Goal: Communication & Community: Ask a question

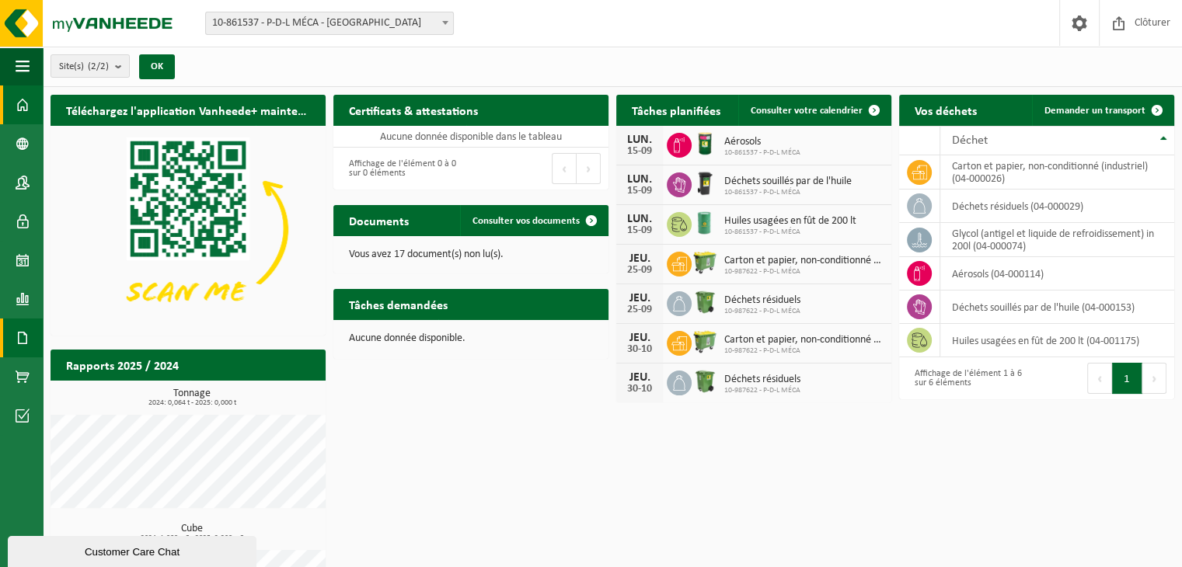
click at [26, 337] on span at bounding box center [23, 338] width 14 height 39
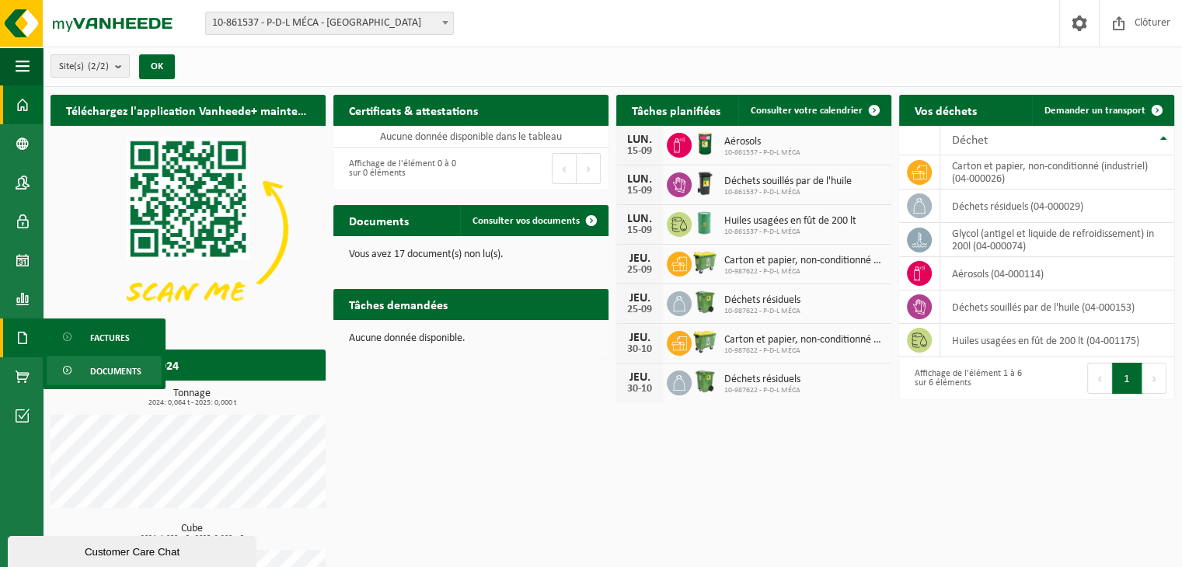
click at [125, 375] on span "Documents" at bounding box center [115, 372] width 51 height 30
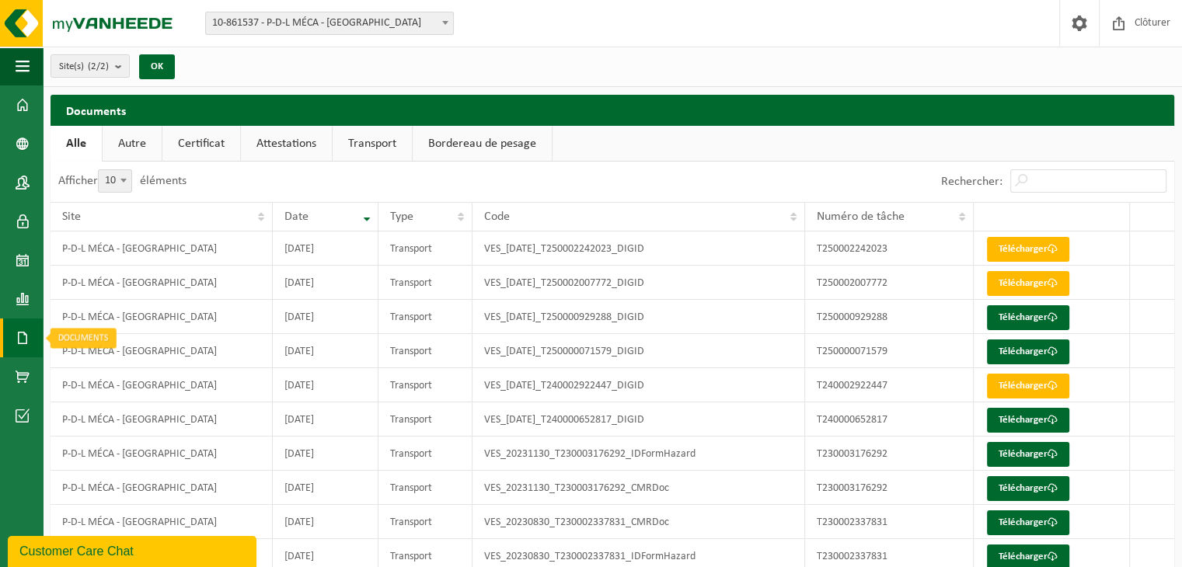
click at [19, 339] on span at bounding box center [23, 338] width 14 height 39
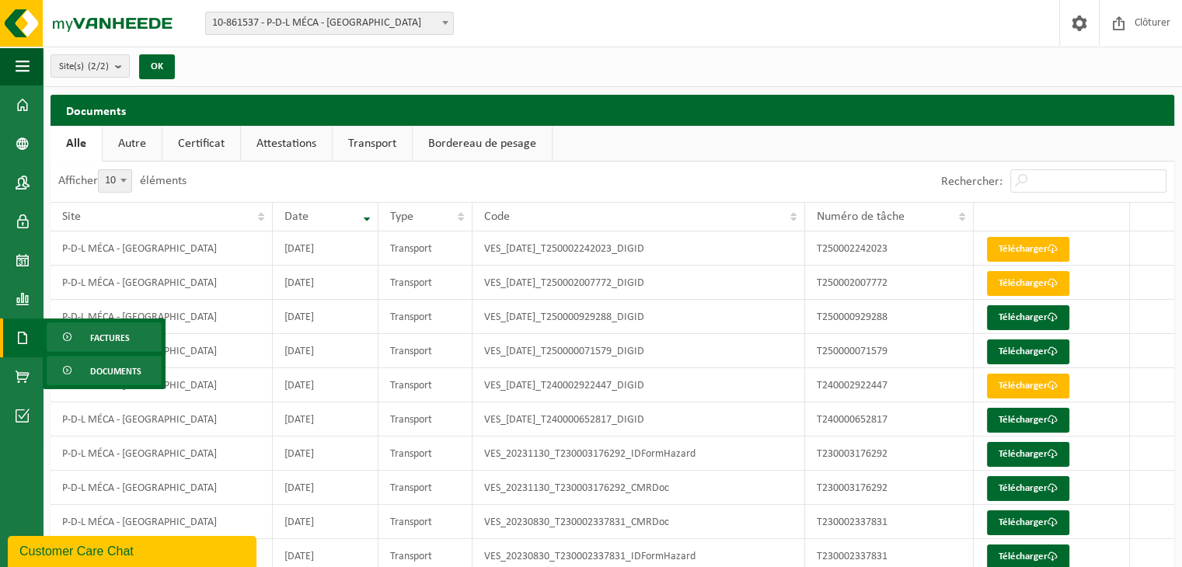
click at [92, 346] on span "Factures" at bounding box center [110, 338] width 40 height 30
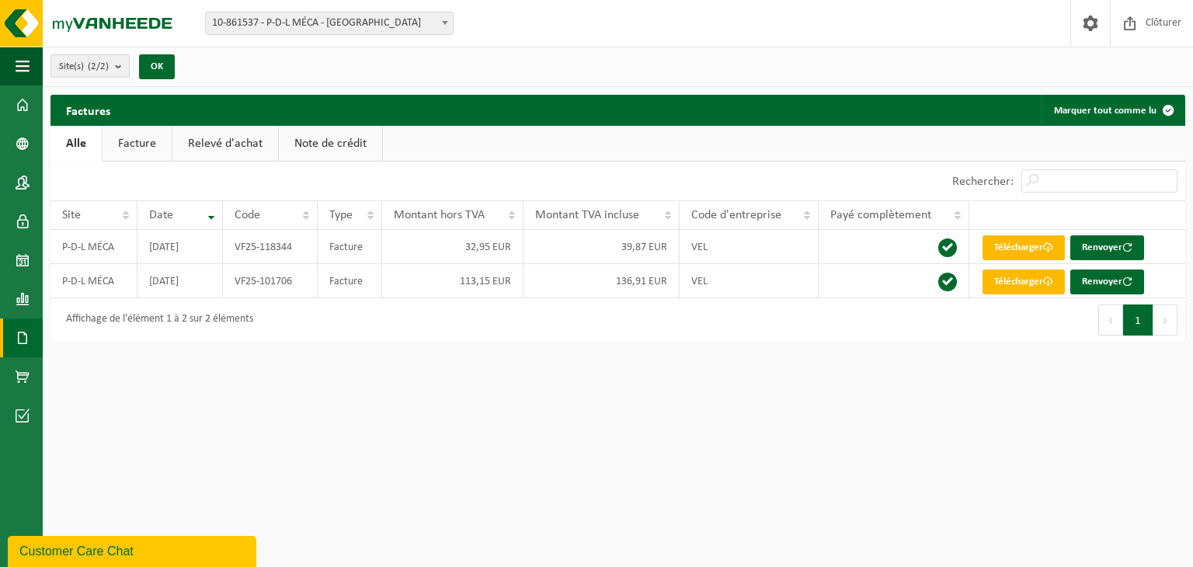
drag, startPoint x: 127, startPoint y: 551, endPoint x: 42, endPoint y: 677, distance: 152.8
click at [127, 552] on div "Customer Care Chat" at bounding box center [131, 551] width 225 height 19
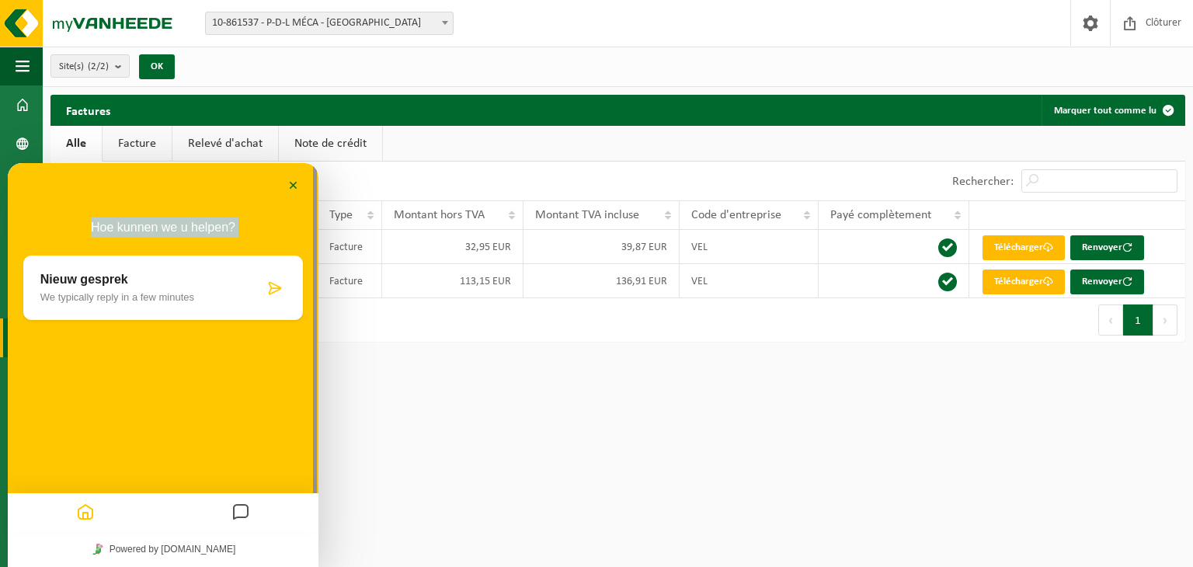
drag, startPoint x: 25, startPoint y: 268, endPoint x: 236, endPoint y: 201, distance: 221.6
click at [236, 201] on div "Minimaliseer Terug Powered by [DOMAIN_NAME] Beoordeel deze chat Upload bestand …" at bounding box center [163, 365] width 311 height 404
click at [301, 182] on button "Minimaliseer" at bounding box center [293, 186] width 25 height 23
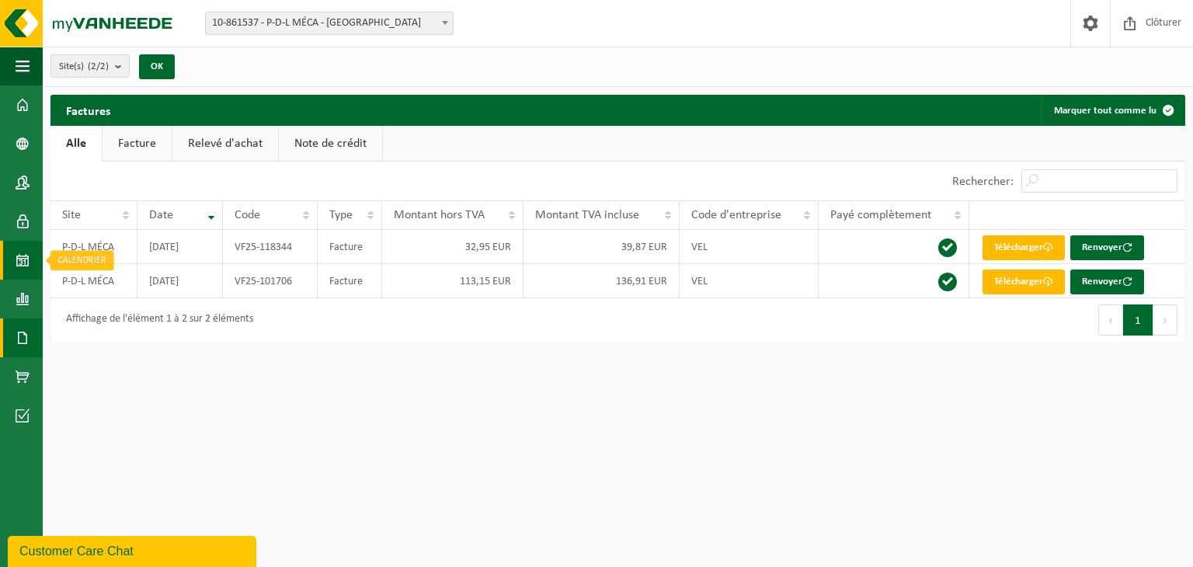
click at [23, 274] on span at bounding box center [23, 260] width 14 height 39
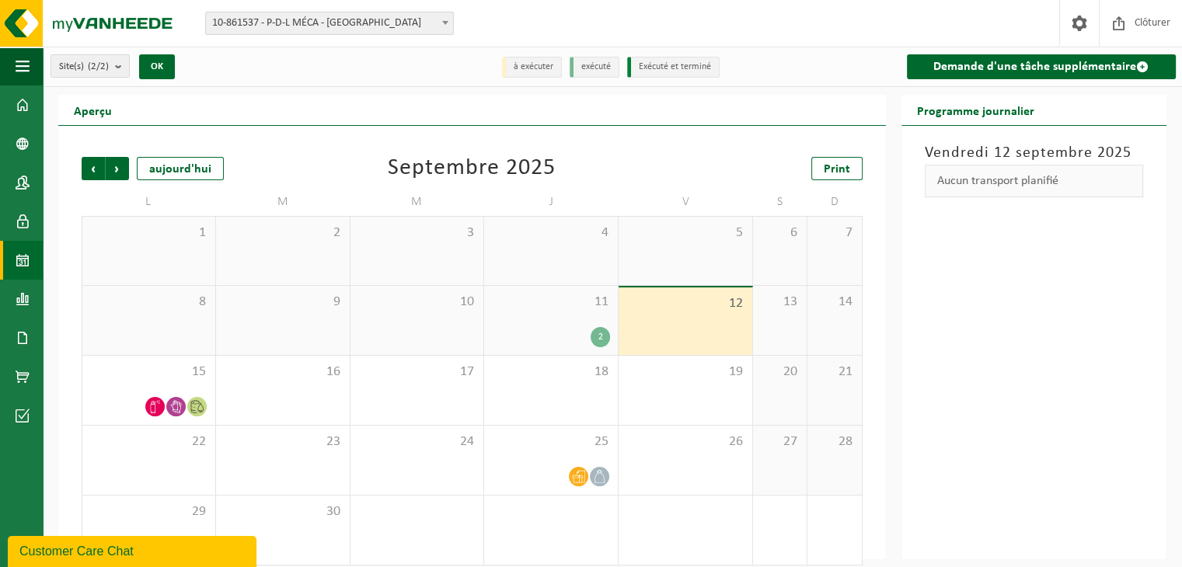
click at [593, 330] on div "2" at bounding box center [599, 337] width 19 height 20
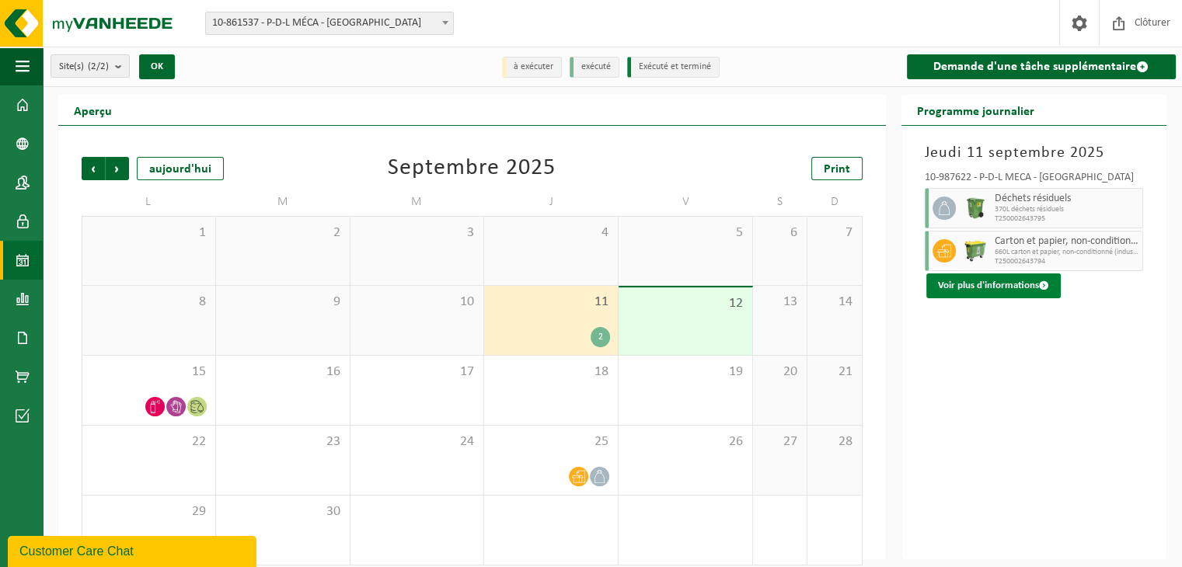
click at [987, 280] on button "Voir plus d'informations" at bounding box center [993, 285] width 134 height 25
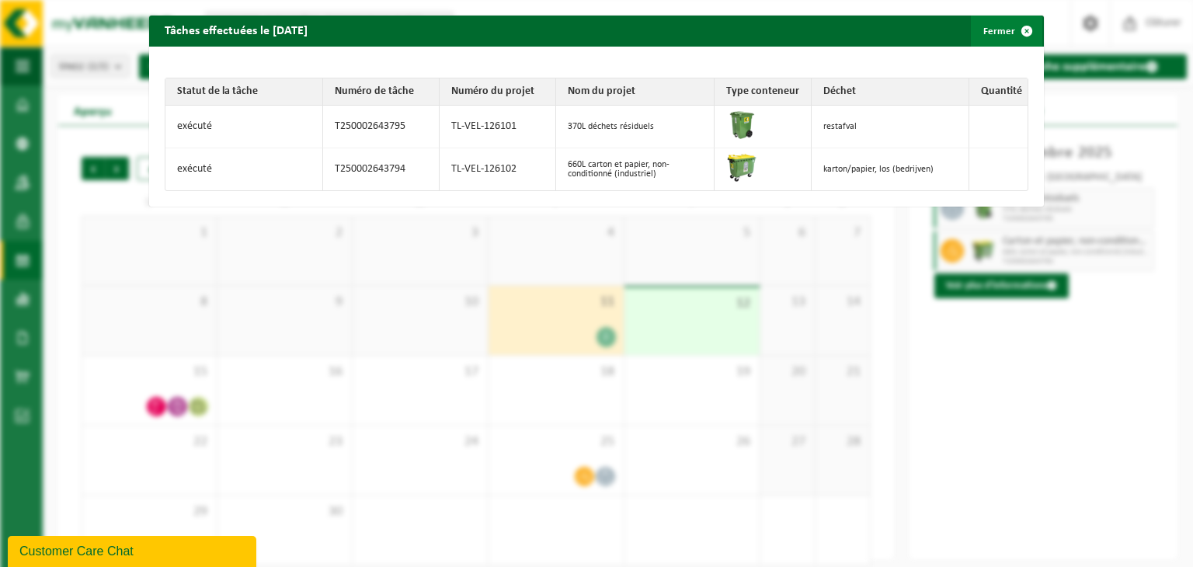
click at [1018, 29] on span "button" at bounding box center [1026, 31] width 31 height 31
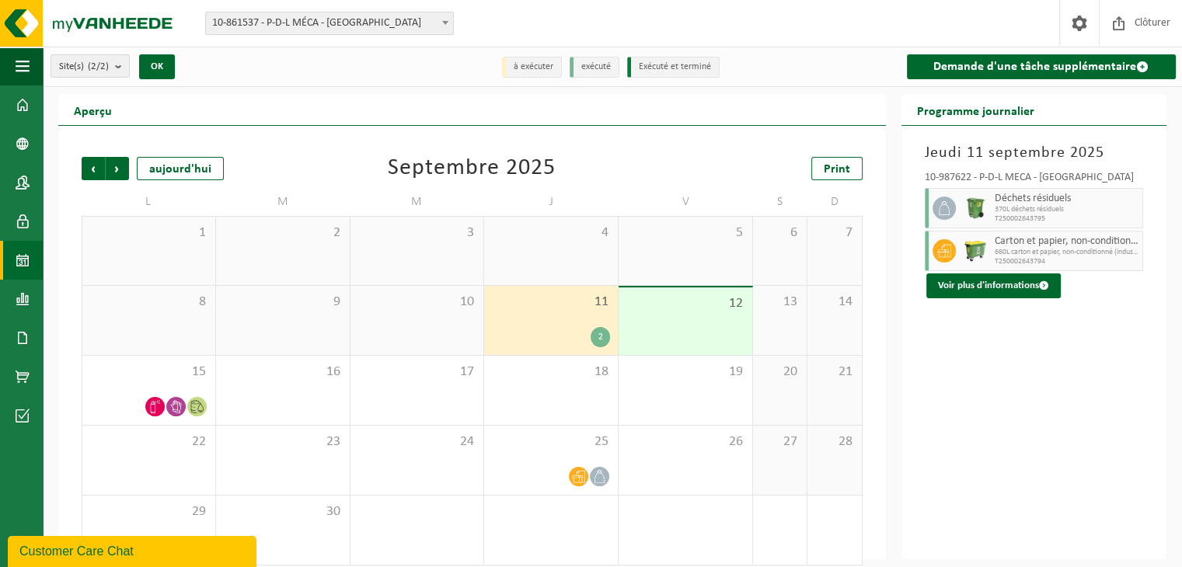
click at [90, 541] on button "Customer Care Chat" at bounding box center [132, 551] width 249 height 31
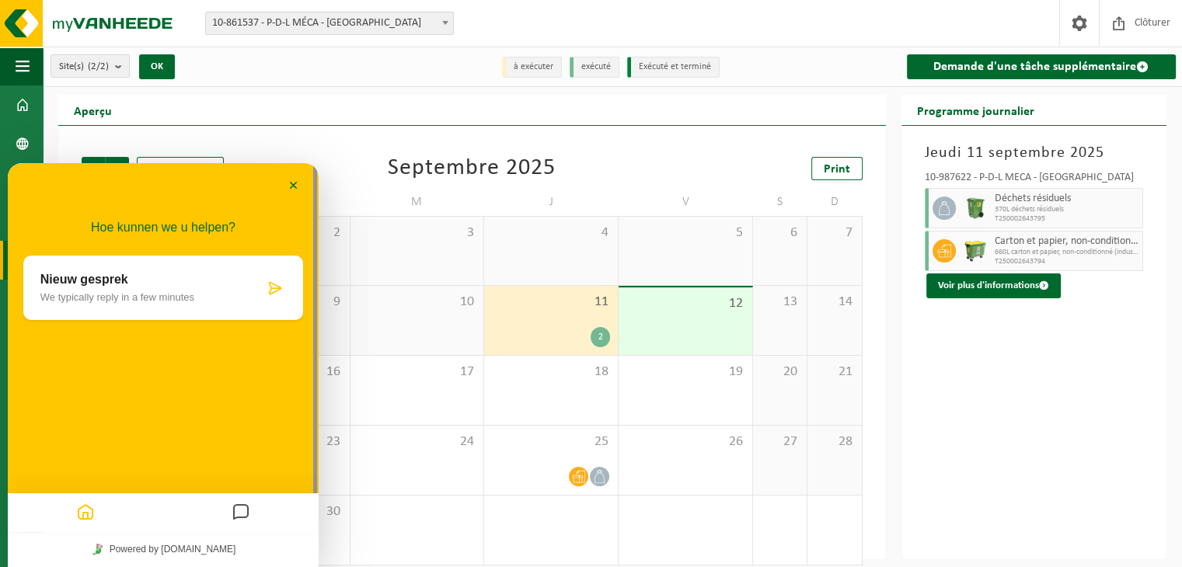
click at [227, 511] on div at bounding box center [240, 513] width 155 height 30
click at [239, 511] on icon "Messages" at bounding box center [241, 513] width 19 height 30
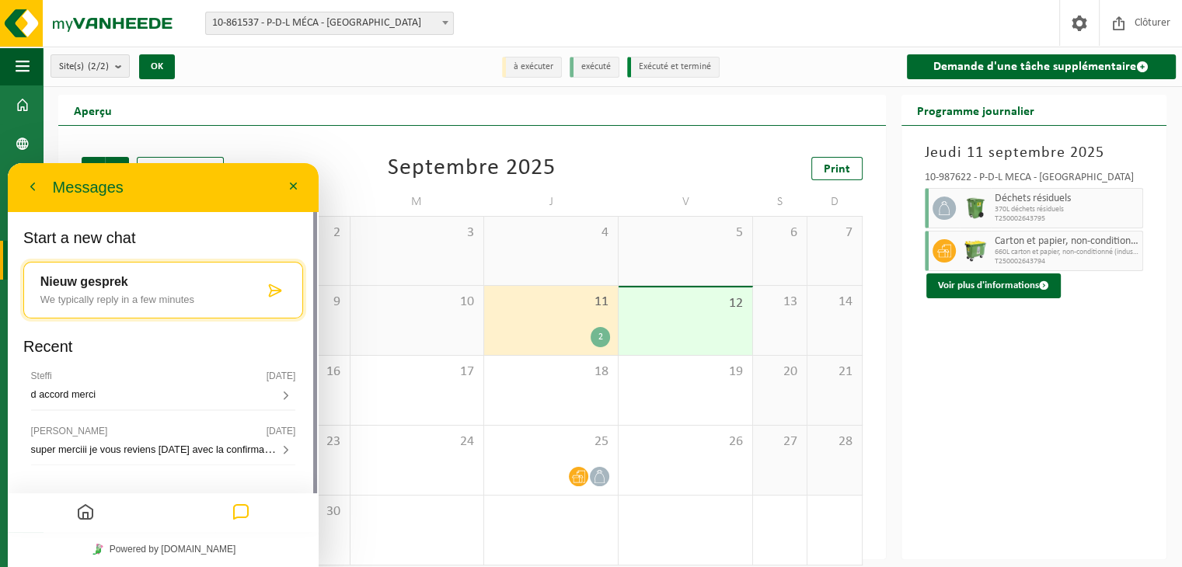
click at [273, 288] on icon at bounding box center [275, 291] width 16 height 16
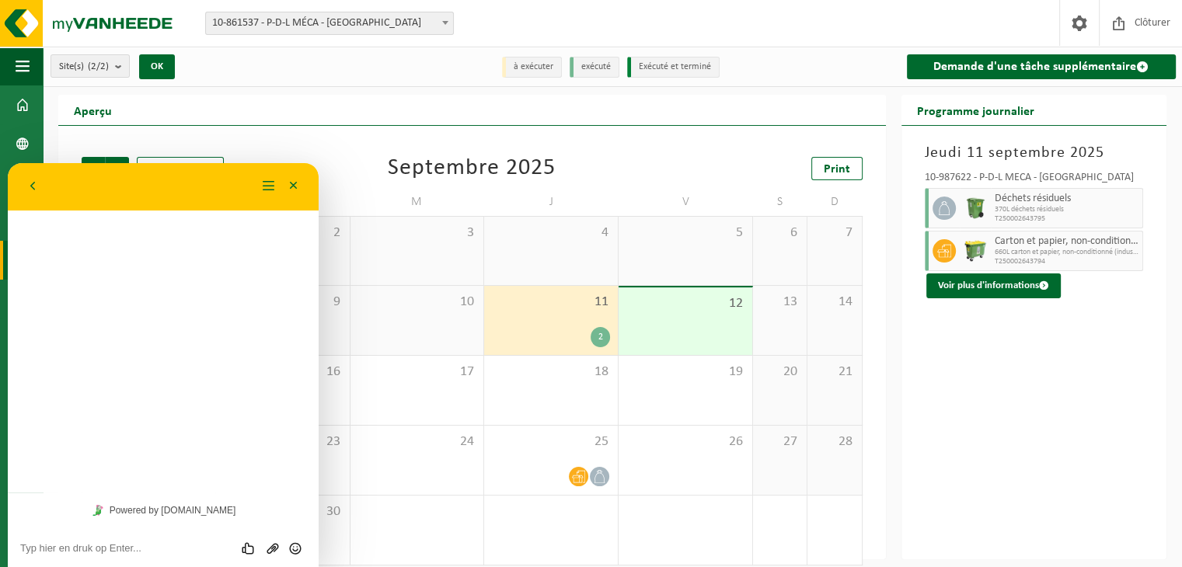
click at [94, 543] on textarea at bounding box center [163, 548] width 286 height 12
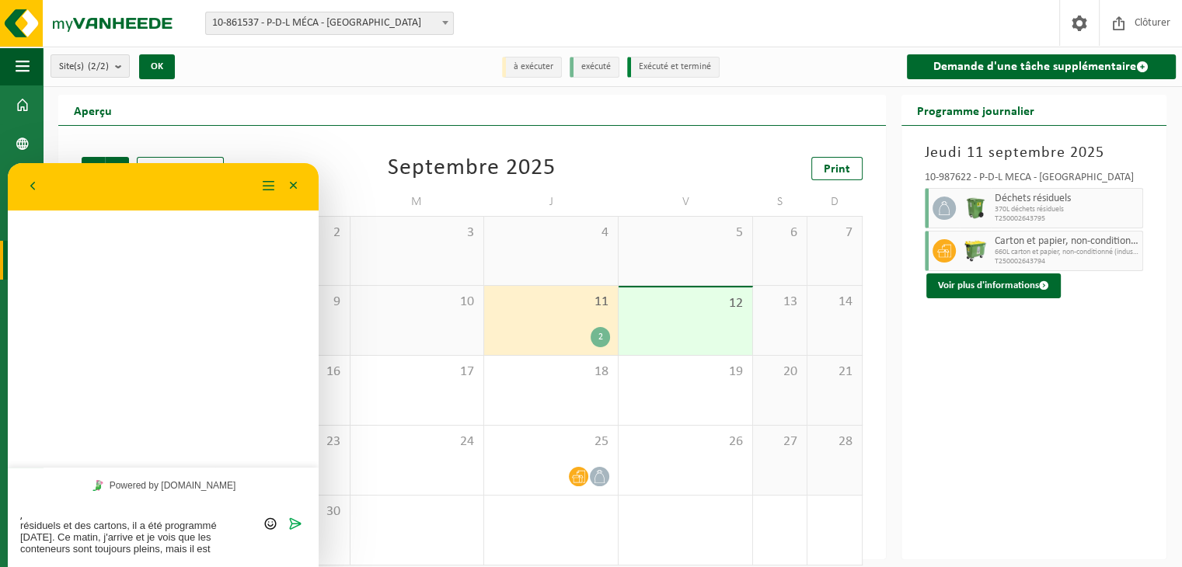
scroll to position [44, 0]
type textarea "Bonjour j'ai demande un enlevèement des déchets résiduels et des cartons, il a …"
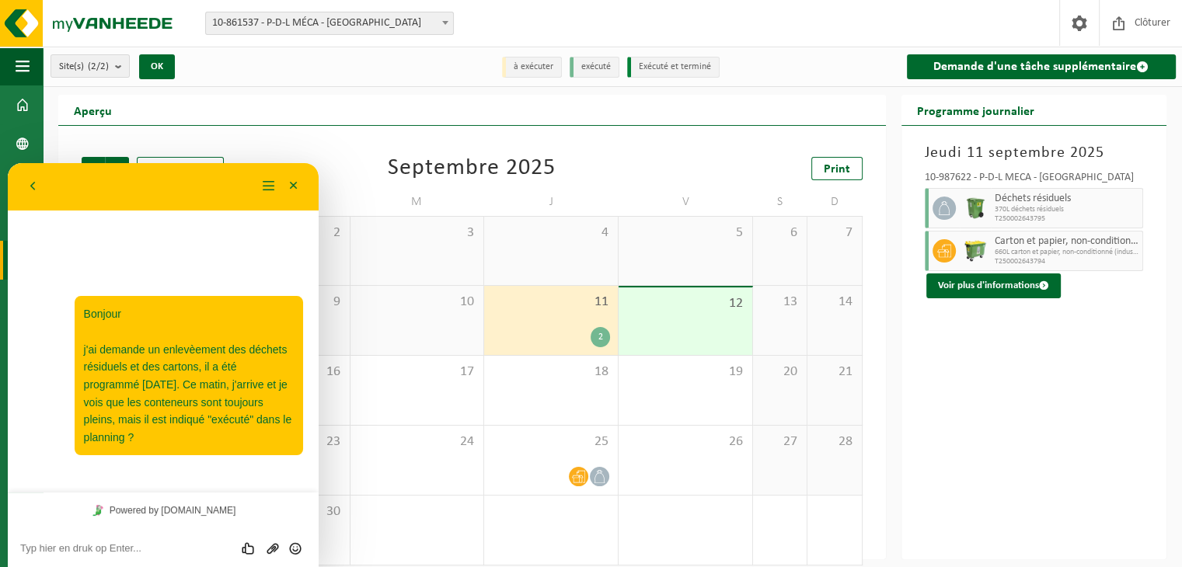
click at [171, 538] on div "Beoordeel deze chat Upload bestand Emoji invoeren" at bounding box center [163, 547] width 311 height 39
click at [168, 546] on textarea at bounding box center [163, 548] width 286 height 12
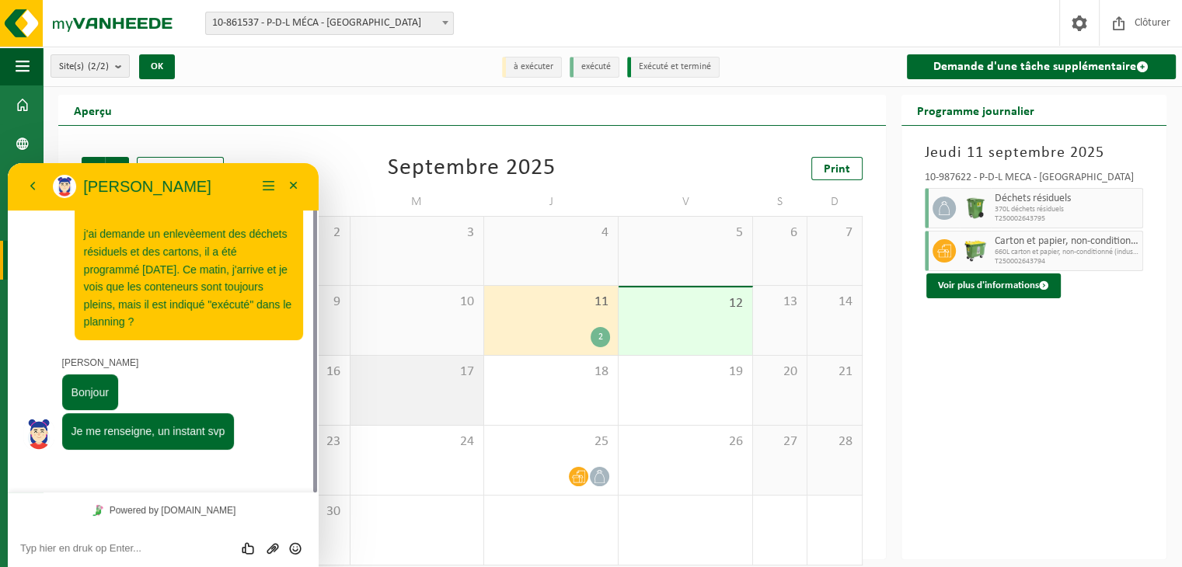
scroll to position [12, 0]
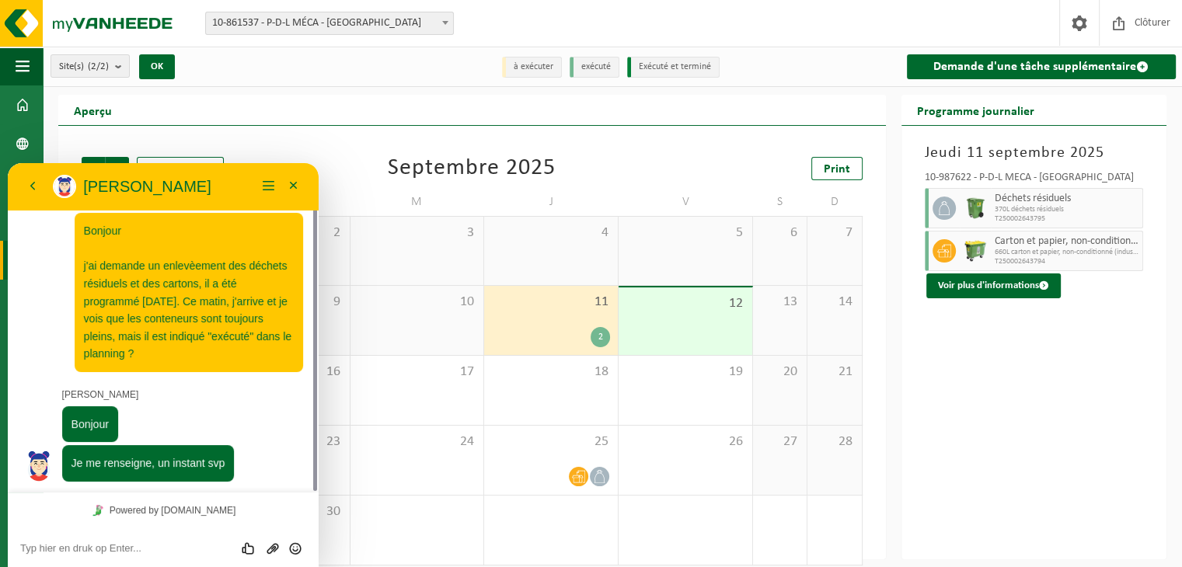
click at [178, 543] on textarea at bounding box center [163, 548] width 286 height 12
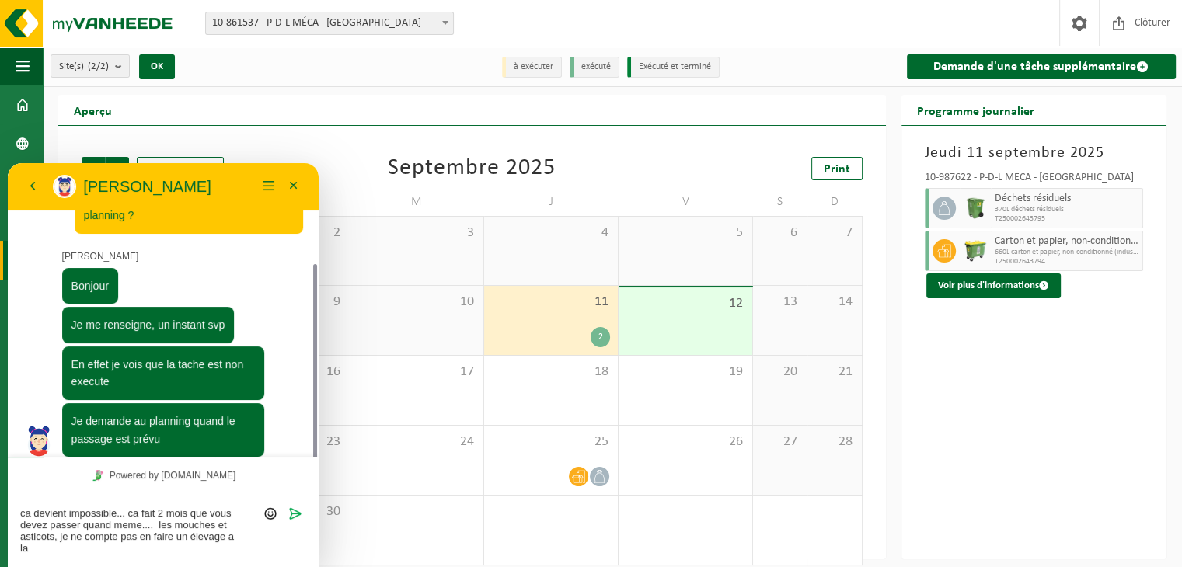
scroll to position [162, 0]
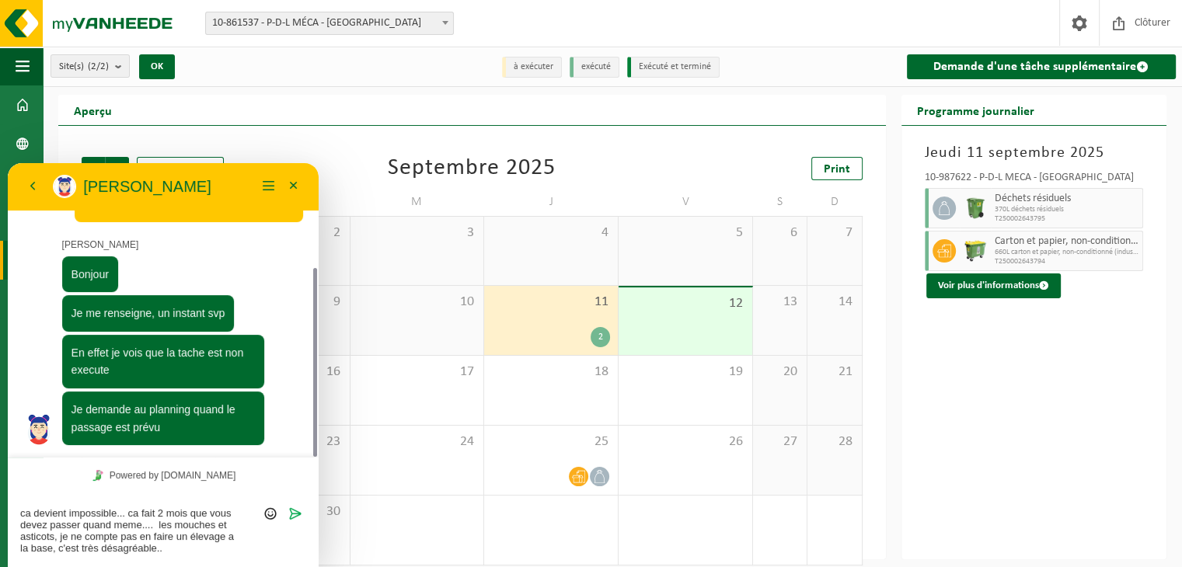
type textarea "ca devient impossible... ca fait 2 mois que vous devez passer quand meme.... le…"
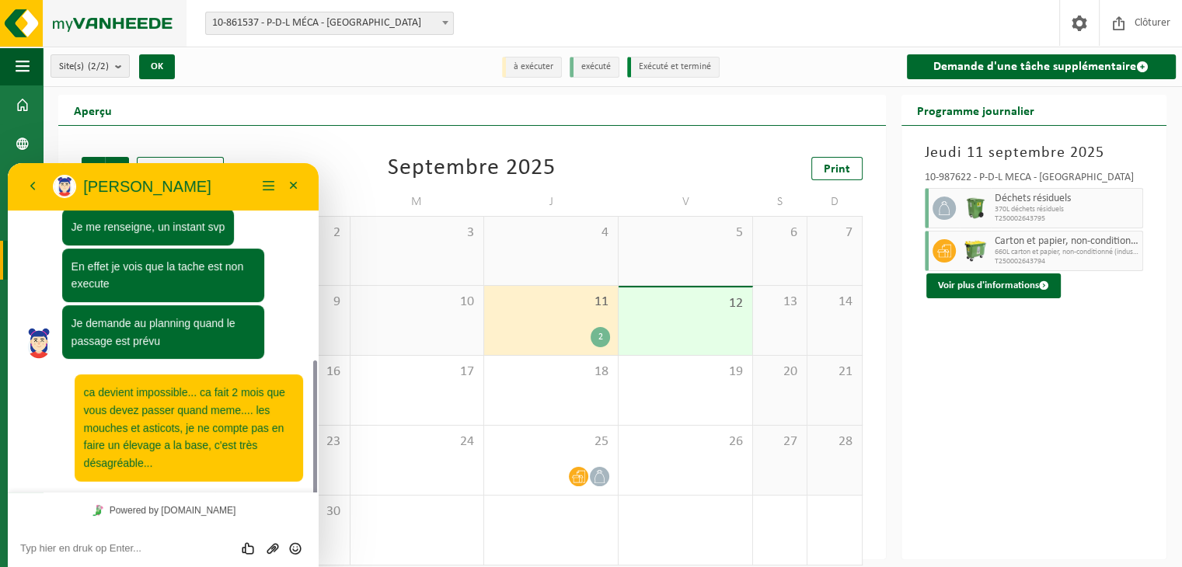
scroll to position [292, 0]
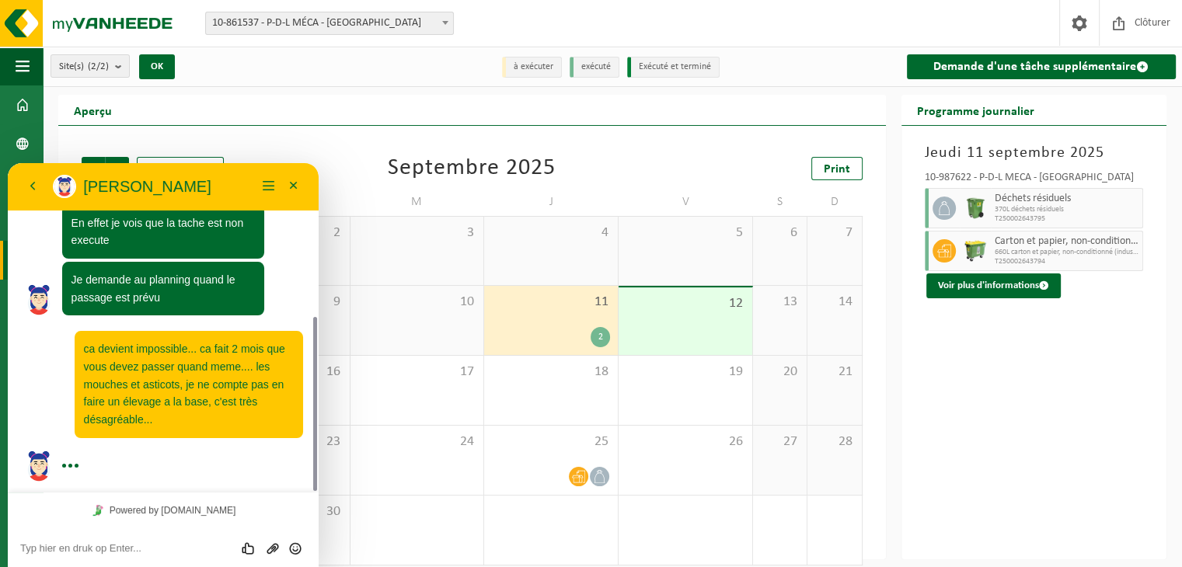
click at [179, 546] on textarea at bounding box center [163, 548] width 286 height 12
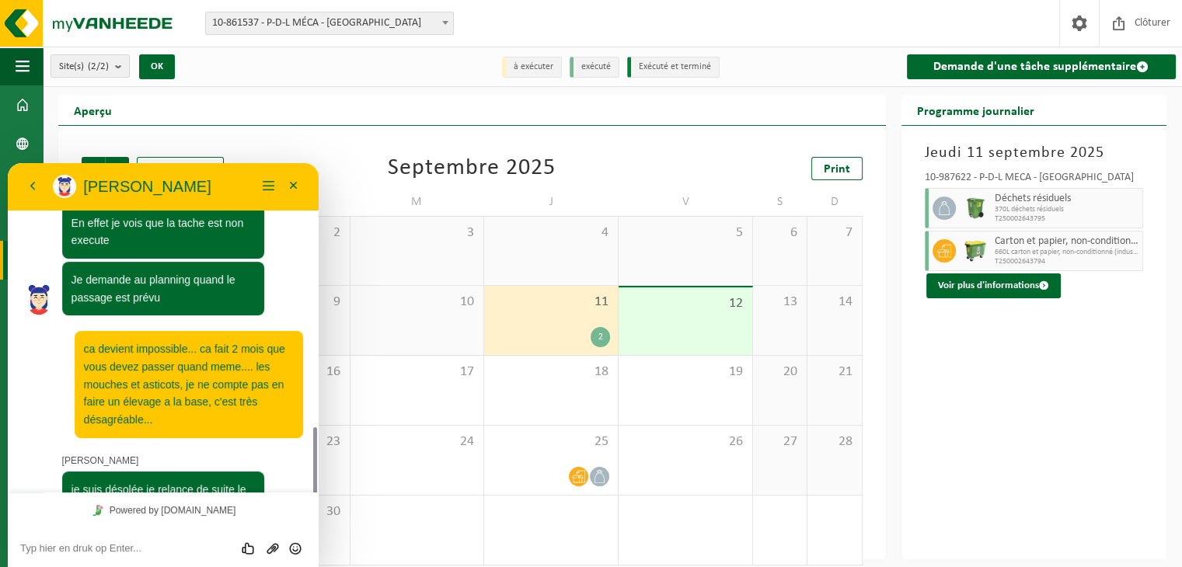
scroll to position [380, 0]
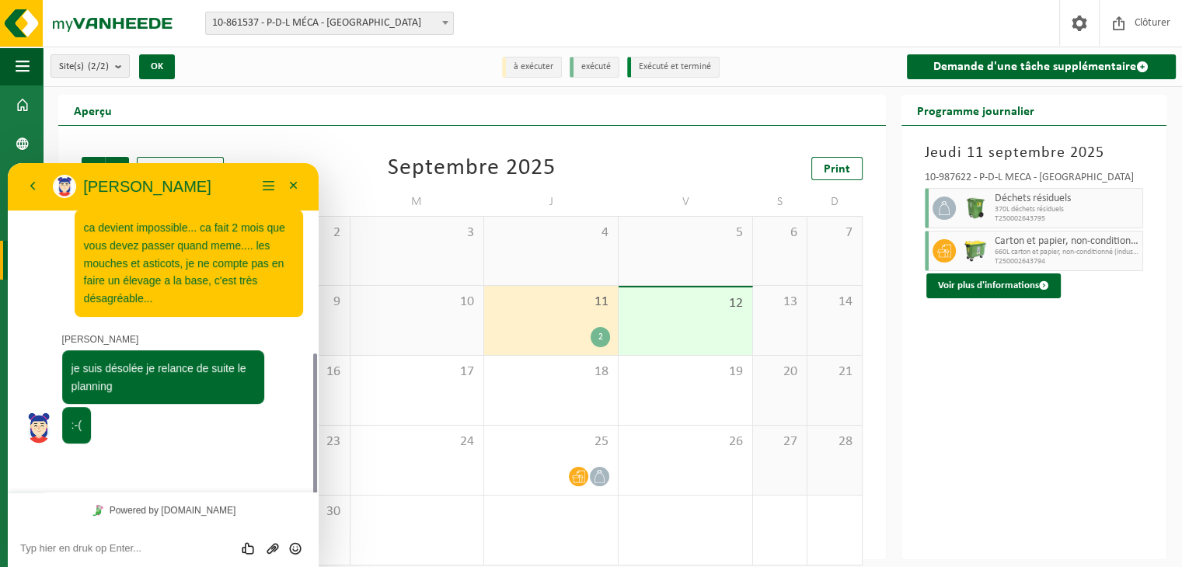
click at [166, 543] on textarea at bounding box center [163, 548] width 286 height 12
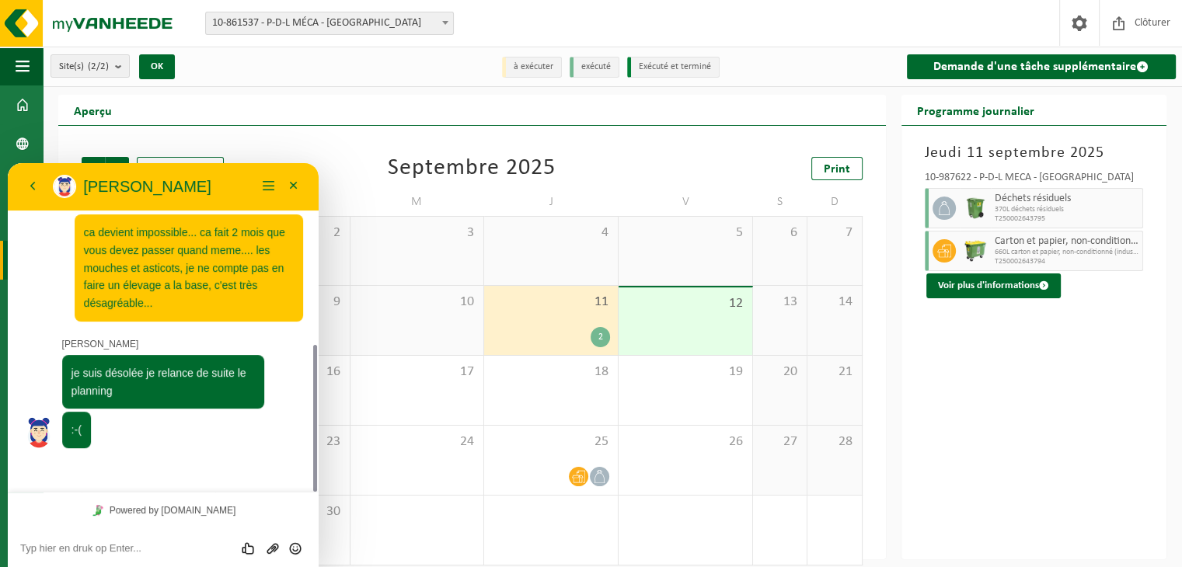
scroll to position [376, 0]
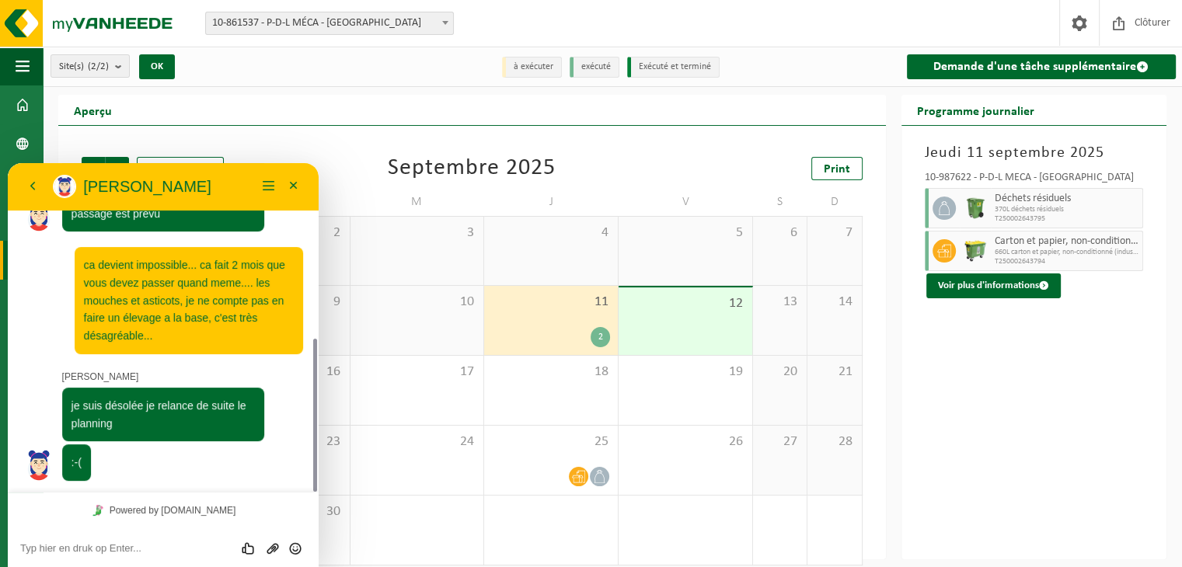
click at [120, 541] on div "Beoordeel deze chat Upload bestand Emoji invoeren" at bounding box center [163, 548] width 286 height 14
click at [117, 545] on textarea at bounding box center [163, 548] width 286 height 12
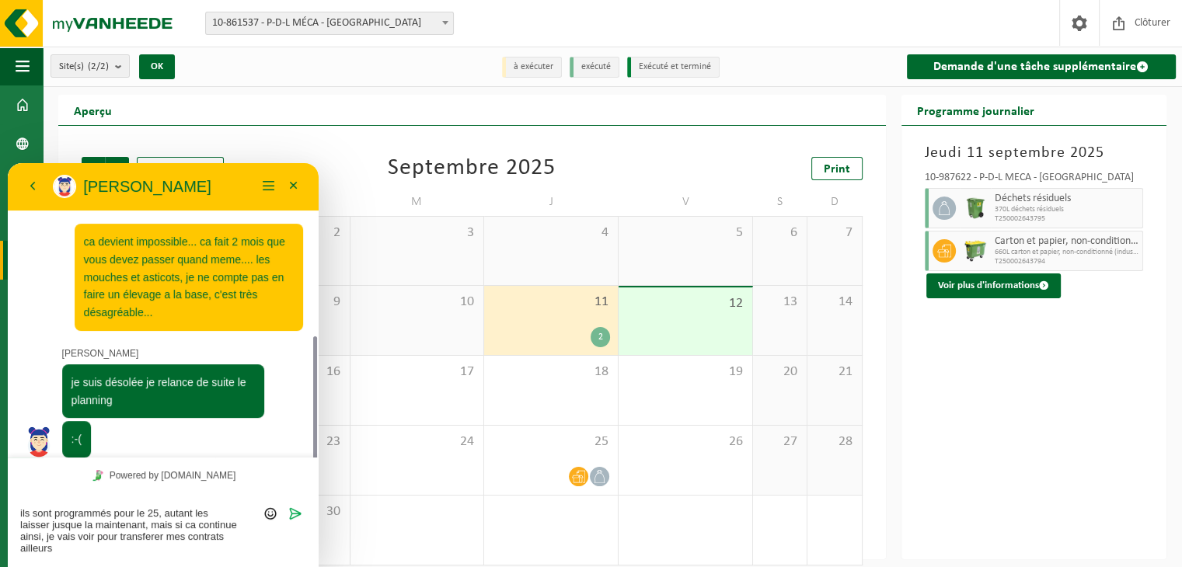
scroll to position [411, 0]
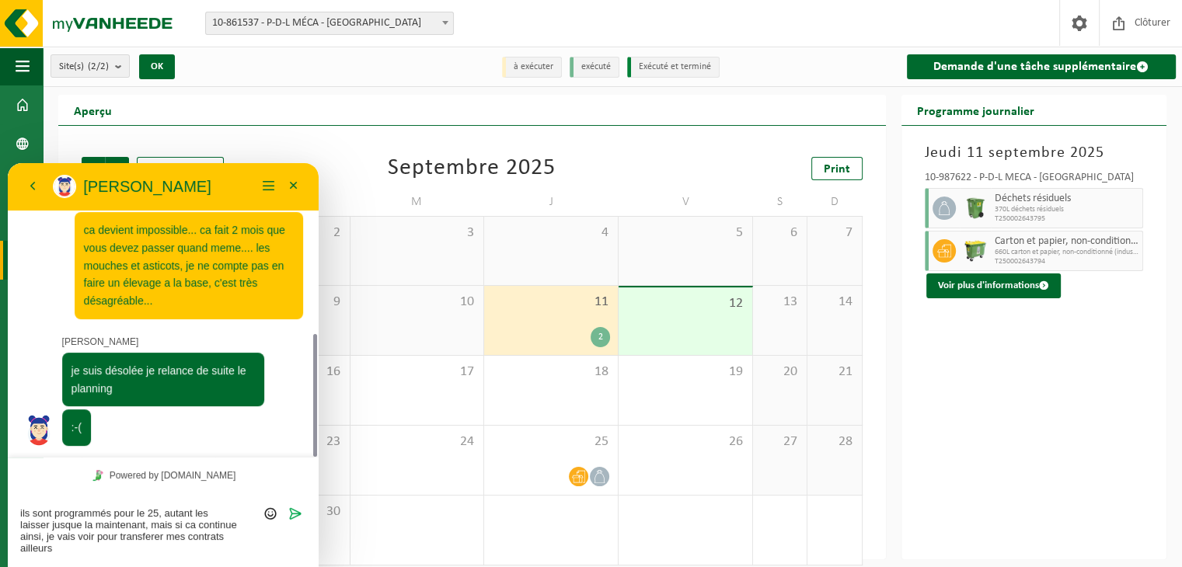
type textarea "ils sont programmés pour le 25, autant les laisser jusque la maintenant, mais s…"
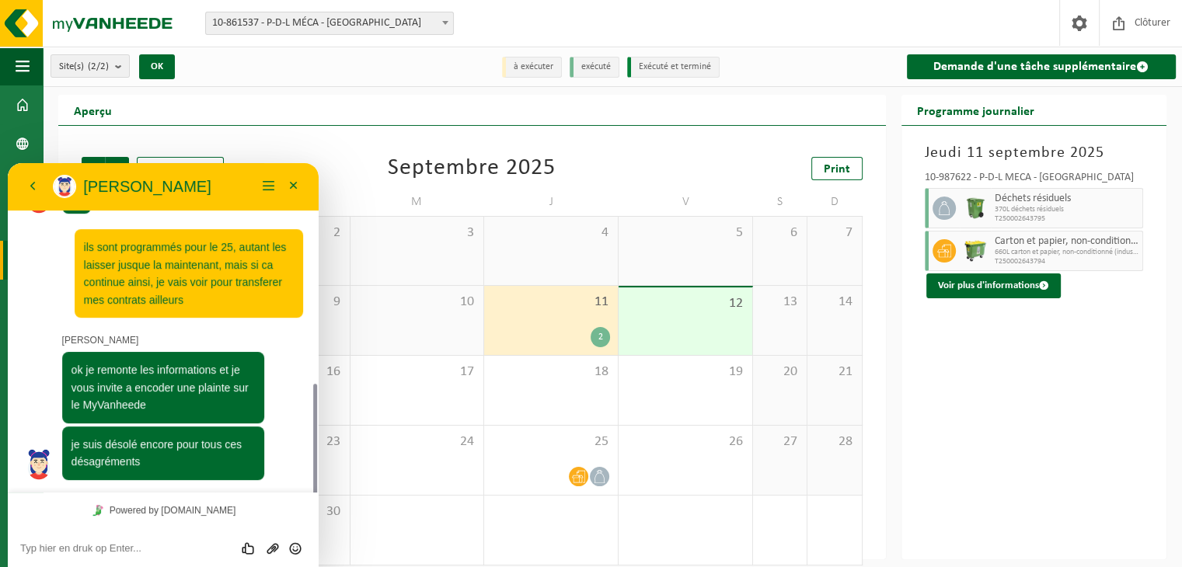
scroll to position [642, 0]
